Goal: Information Seeking & Learning: Learn about a topic

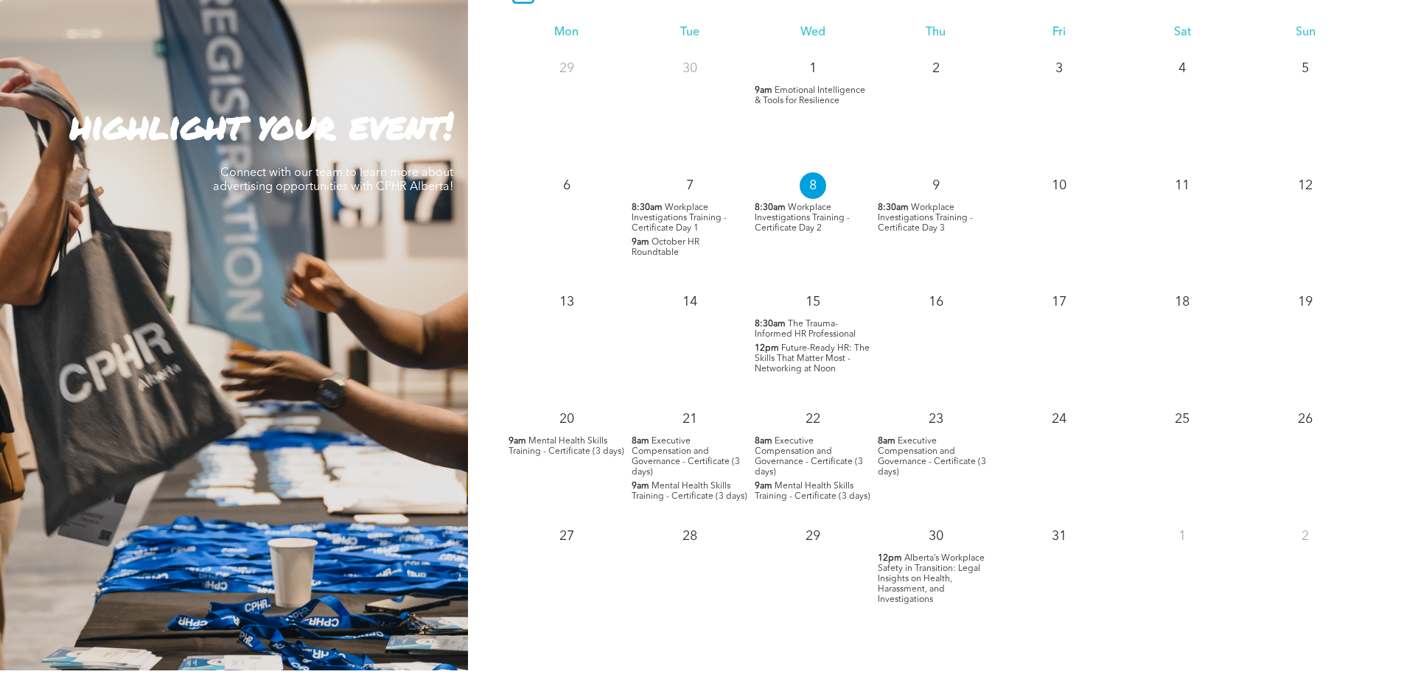
scroll to position [1401, 0]
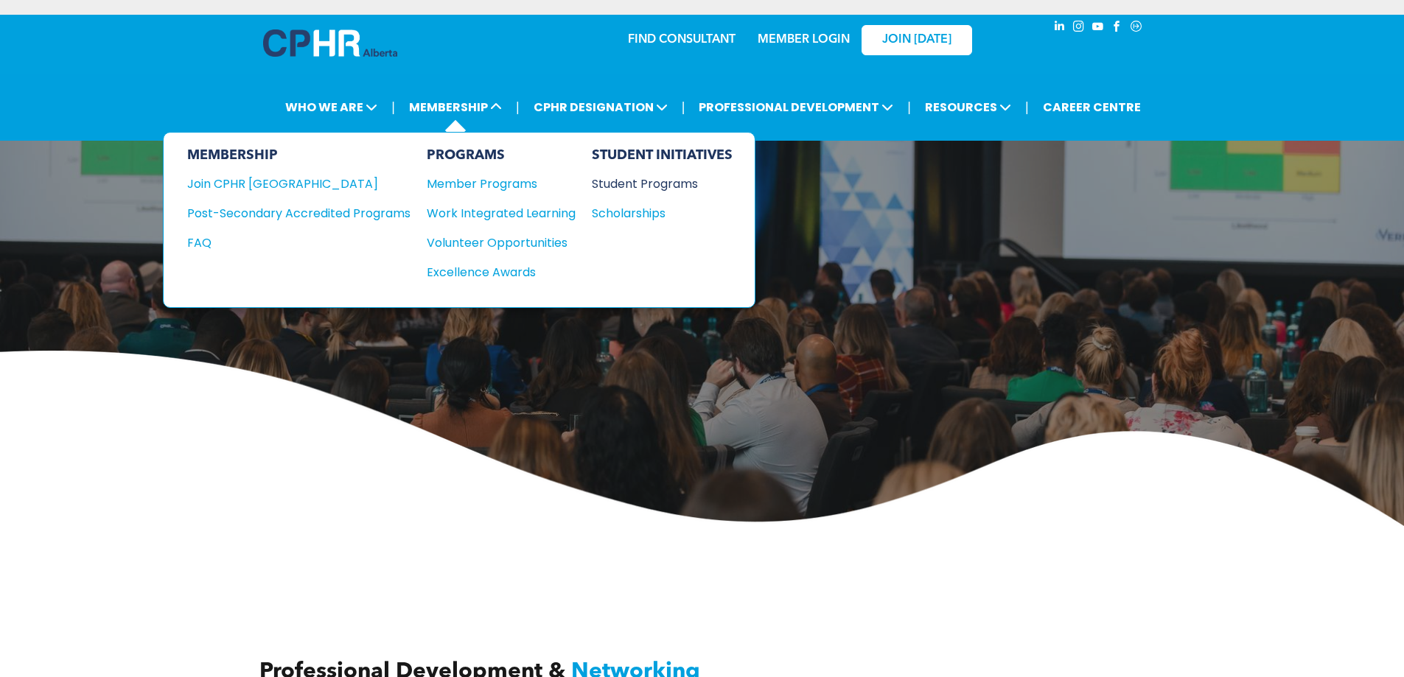
click at [668, 186] on div "Student Programs" at bounding box center [655, 184] width 127 height 18
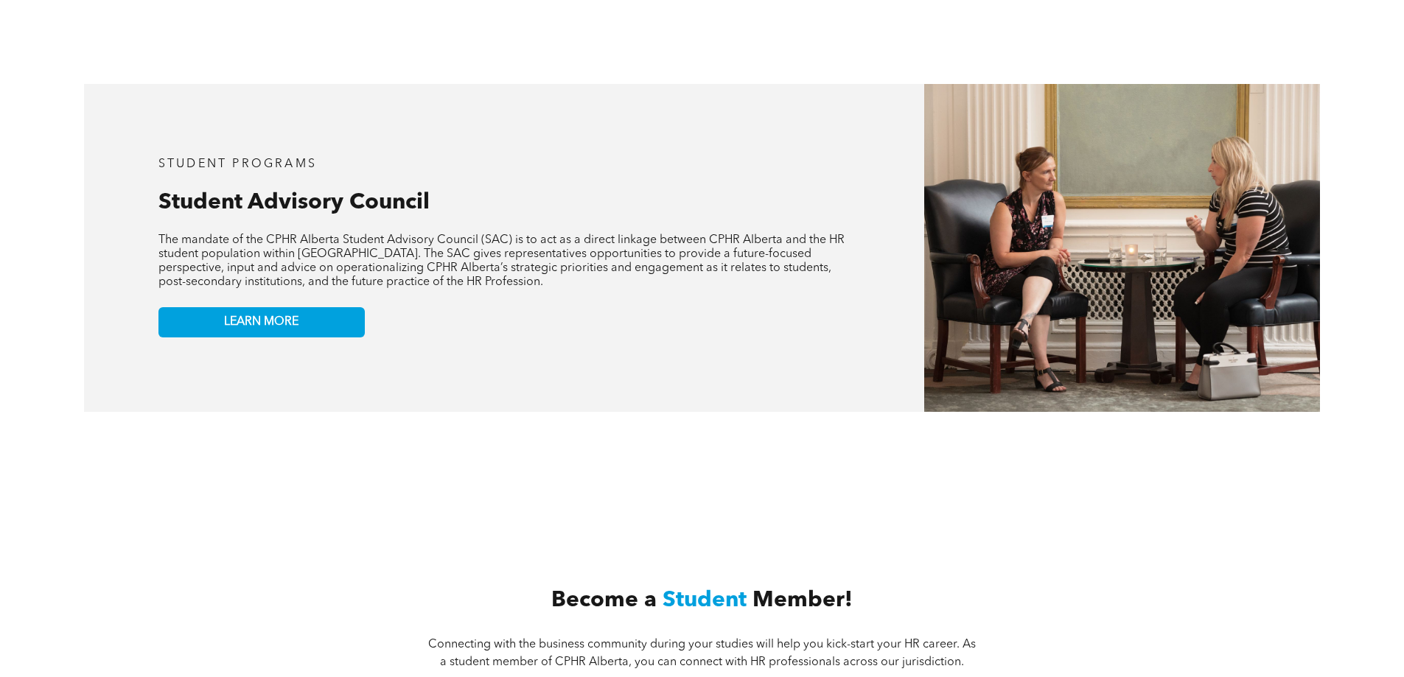
scroll to position [3391, 0]
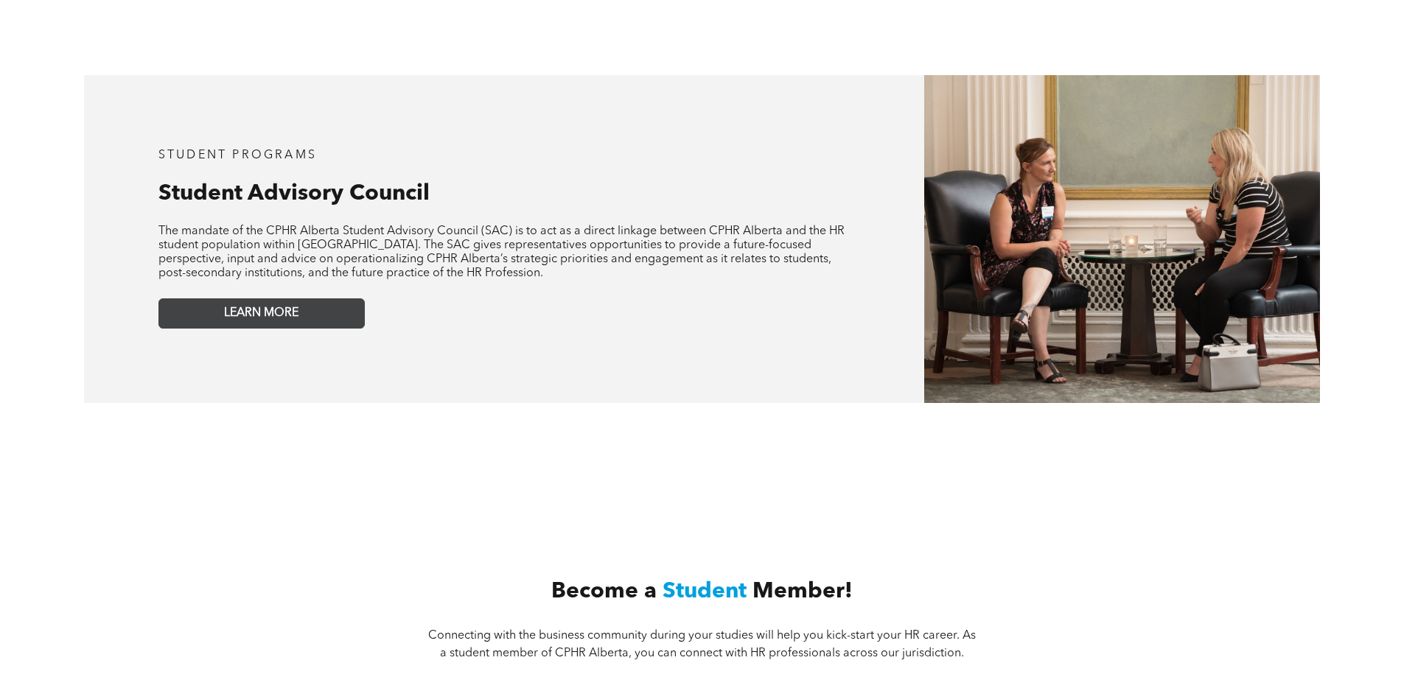
click at [262, 307] on span "LEARN MORE" at bounding box center [261, 314] width 74 height 14
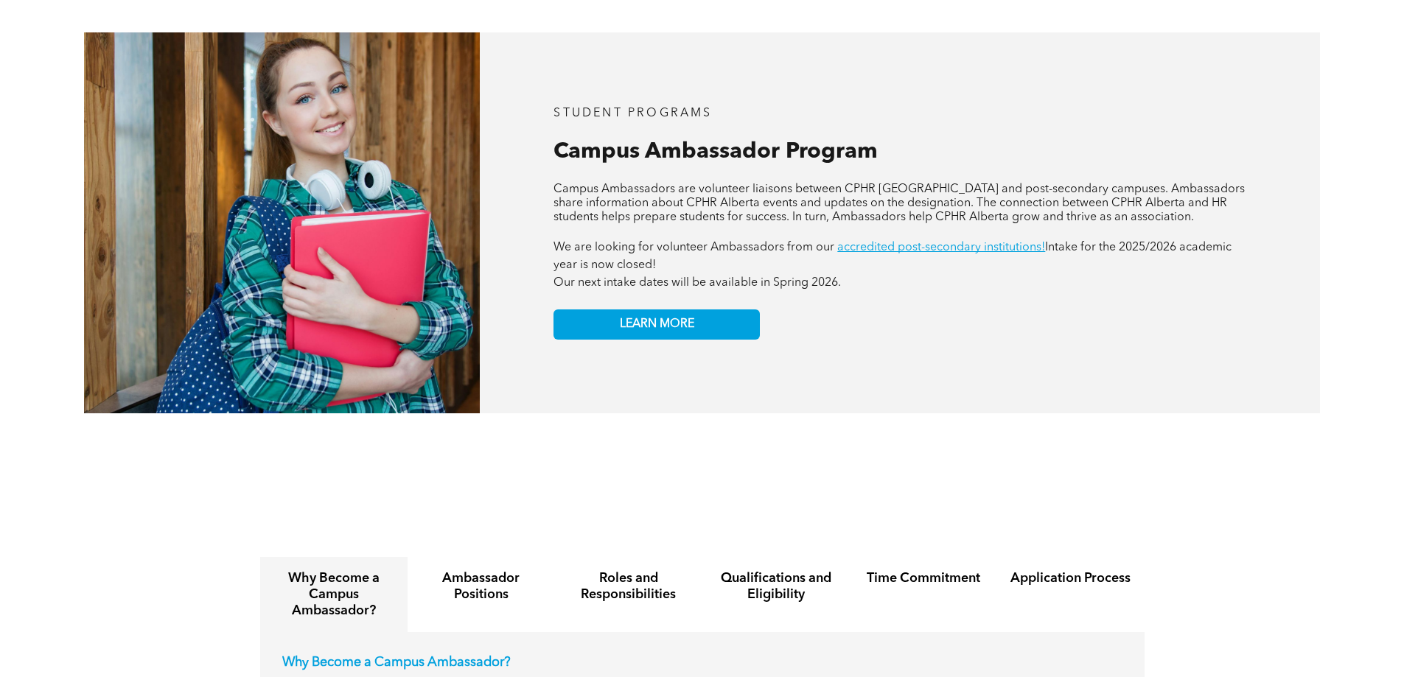
scroll to position [1769, 0]
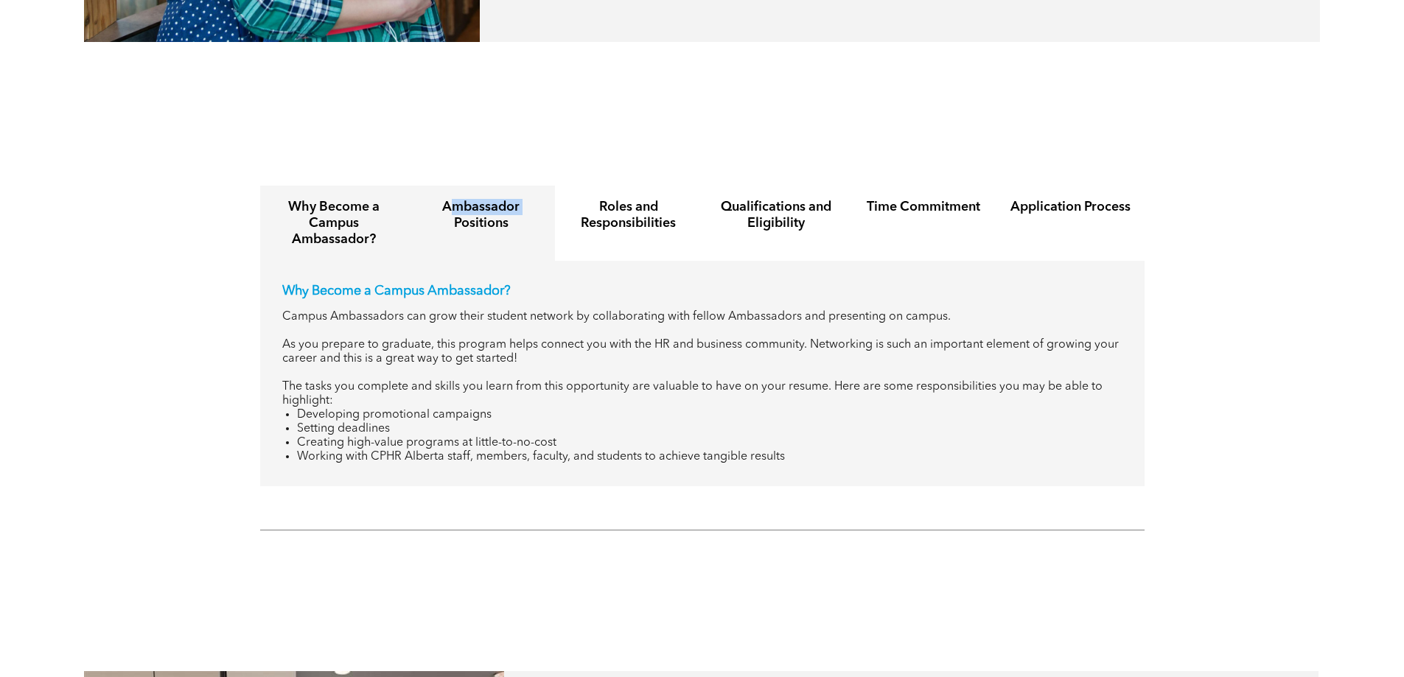
click at [456, 201] on h4 "Ambassador Positions" at bounding box center [481, 215] width 121 height 32
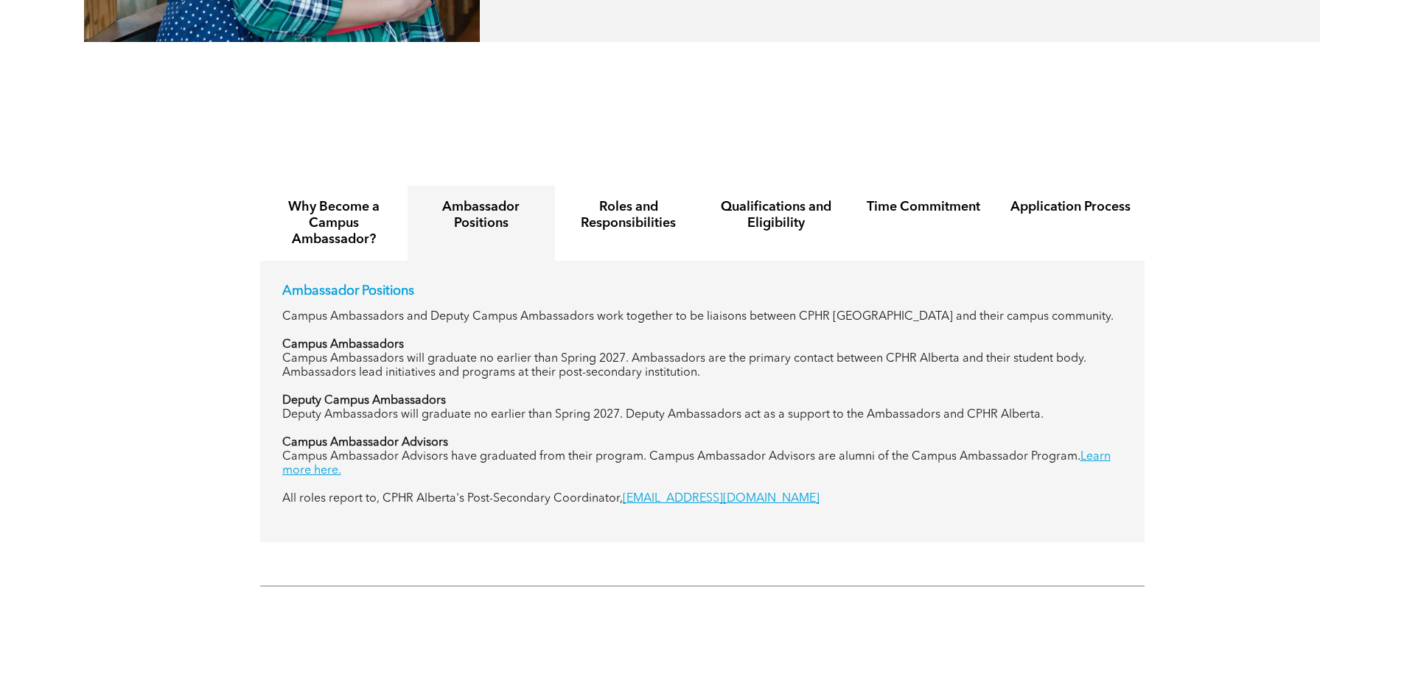
click at [179, 412] on div "Why Become a Campus Ambassador? Ambassador Positions Roles and Responsibilities…" at bounding box center [702, 361] width 1404 height 394
click at [321, 453] on link "Learn more here." at bounding box center [696, 464] width 829 height 26
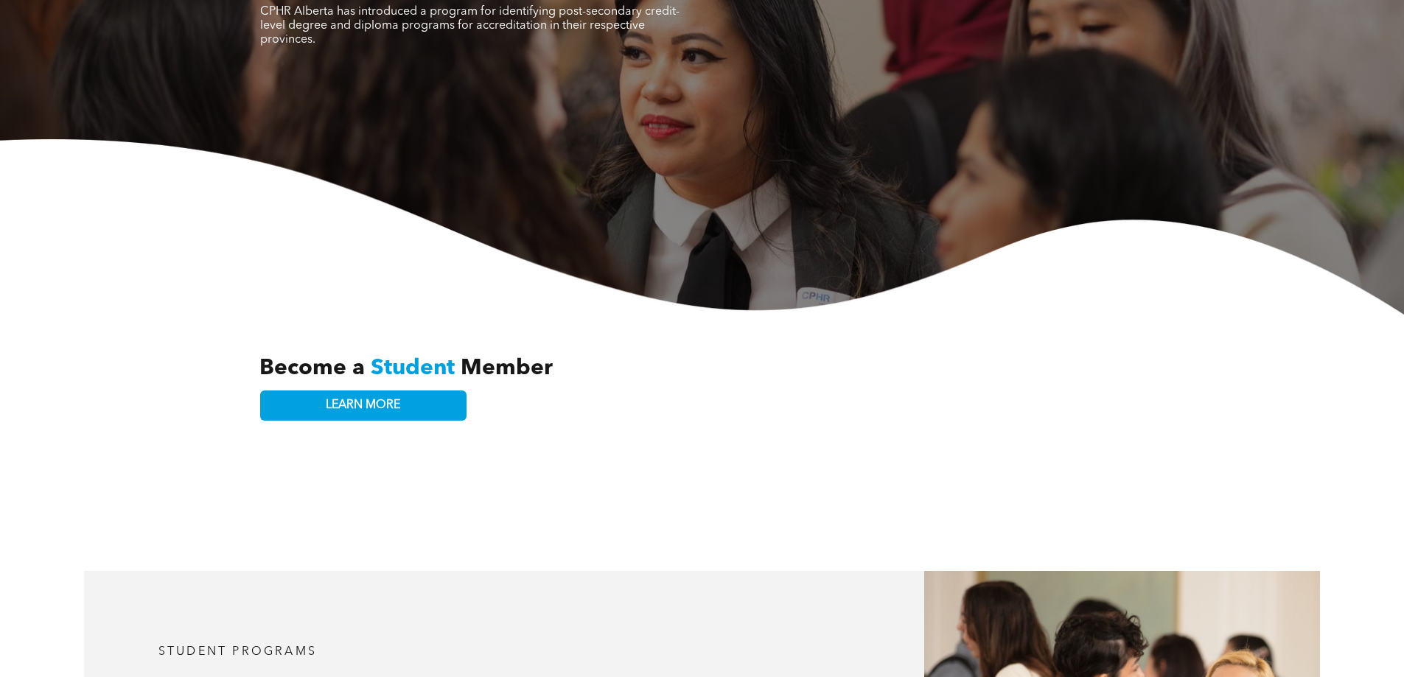
scroll to position [0, 0]
